Goal: Book appointment/travel/reservation

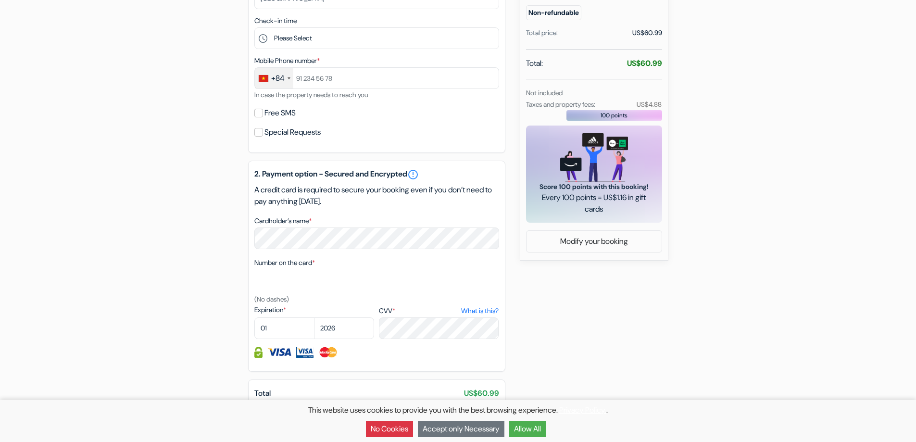
scroll to position [337, 0]
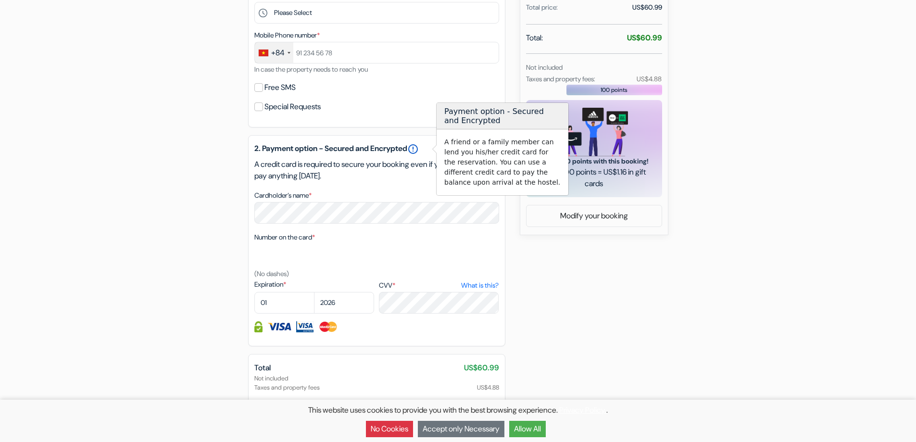
click at [419, 145] on link "error_outline" at bounding box center [413, 149] width 12 height 12
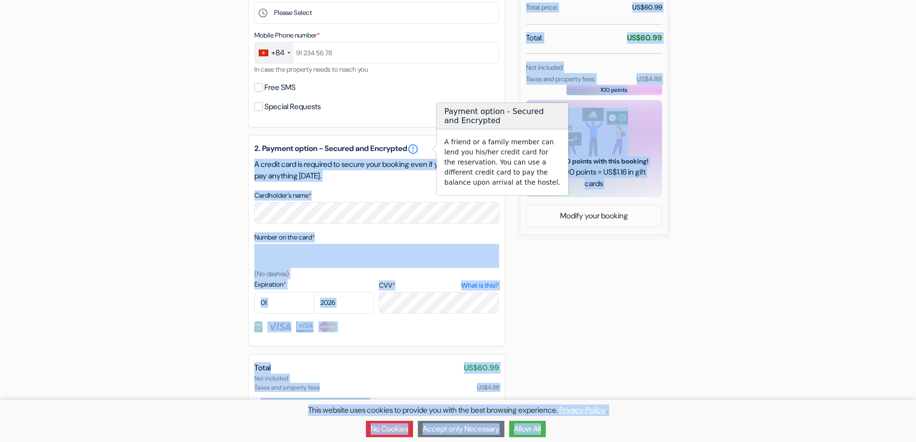
drag, startPoint x: 459, startPoint y: 151, endPoint x: 470, endPoint y: 150, distance: 11.6
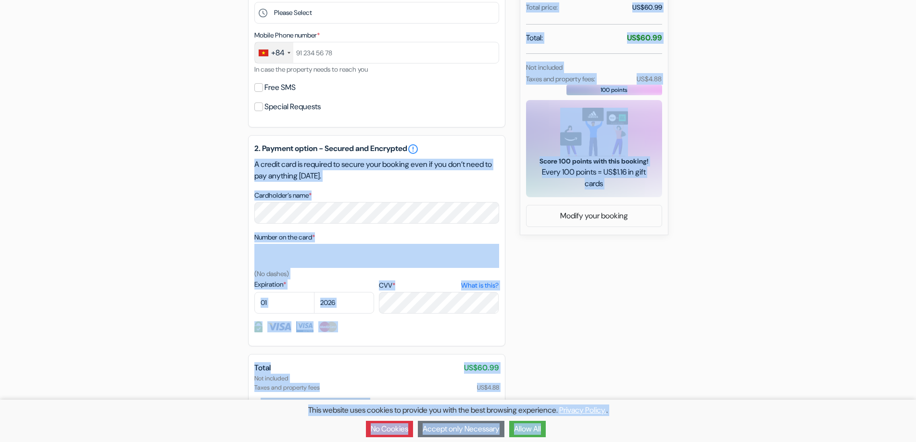
click at [441, 147] on h5 "2. Payment option - Secured and Encrypted error_outline" at bounding box center [376, 149] width 245 height 12
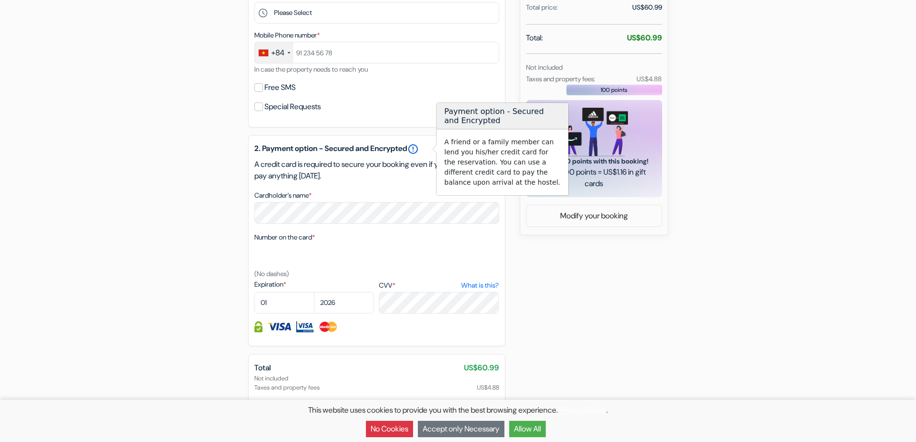
click at [419, 148] on link "error_outline" at bounding box center [413, 149] width 12 height 12
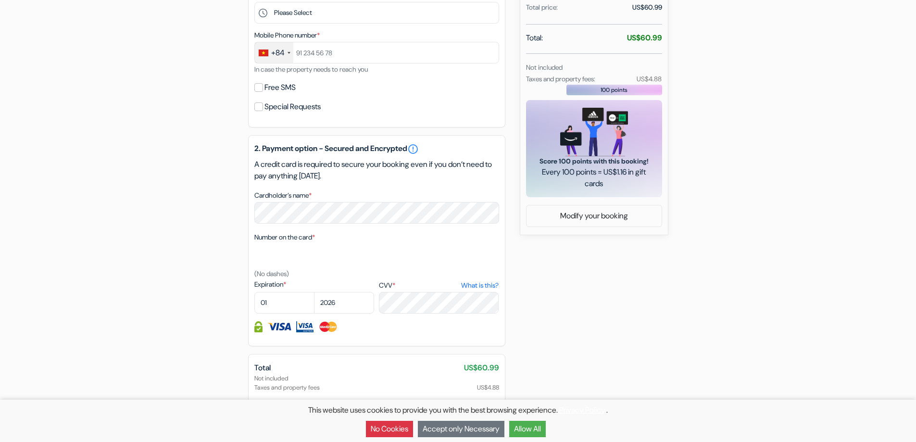
click at [192, 179] on div "add_box [GEOGRAPHIC_DATA] [STREET_ADDRESS][PERSON_NAME][PERSON_NAME] Property D…" at bounding box center [458, 122] width 635 height 742
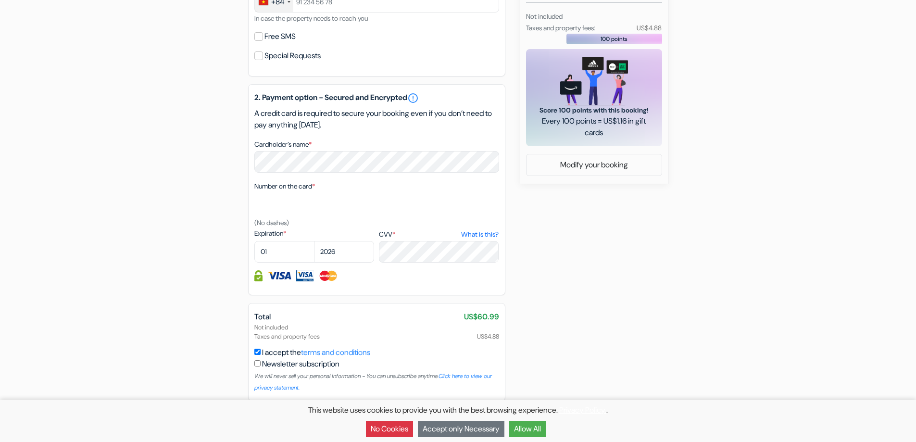
scroll to position [388, 0]
click at [483, 231] on link "What is this?" at bounding box center [480, 234] width 38 height 10
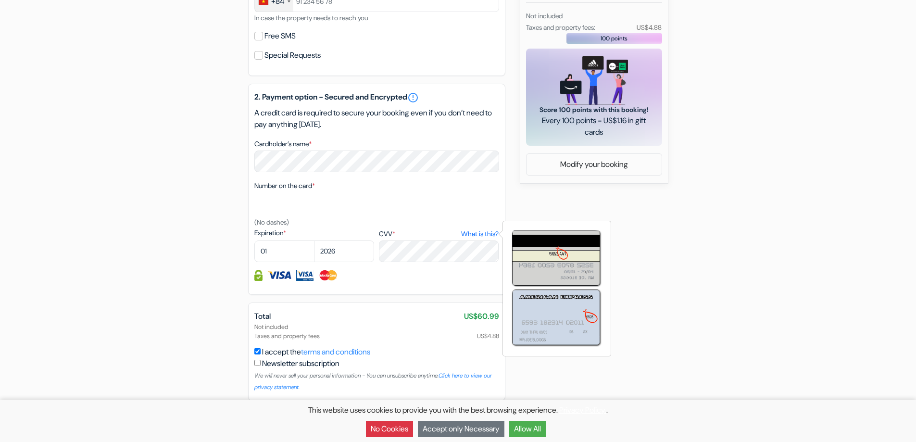
click at [203, 288] on div "add_box [GEOGRAPHIC_DATA] [STREET_ADDRESS][PERSON_NAME][PERSON_NAME] Property D…" at bounding box center [458, 70] width 635 height 742
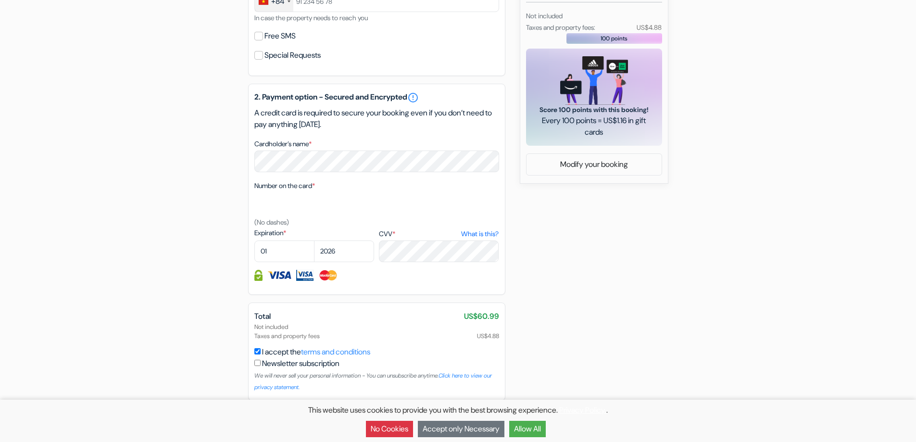
click at [259, 275] on img at bounding box center [258, 275] width 8 height 11
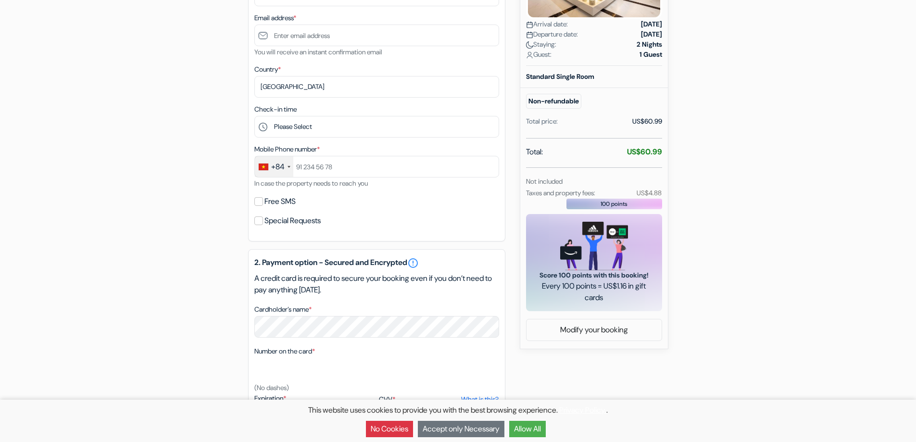
scroll to position [148, 0]
